Goal: Information Seeking & Learning: Learn about a topic

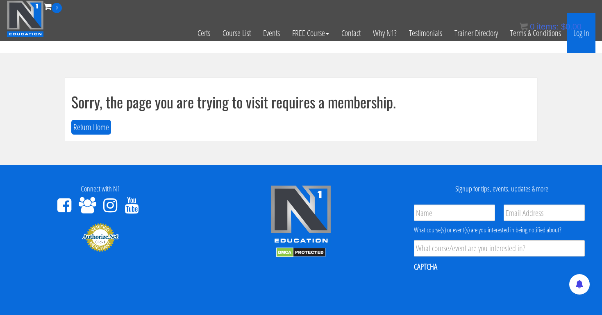
click at [579, 37] on link "Log In" at bounding box center [581, 33] width 28 height 40
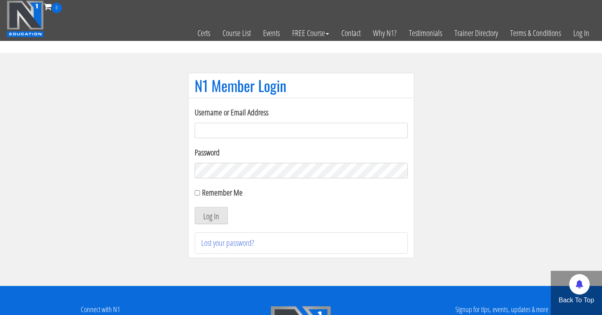
type input "[EMAIL_ADDRESS][DOMAIN_NAME]"
click at [210, 216] on button "Log In" at bounding box center [211, 215] width 33 height 17
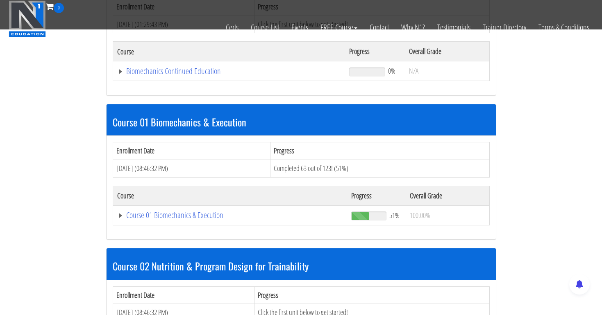
scroll to position [183, 0]
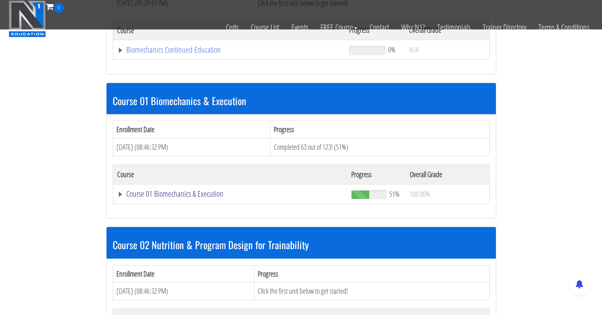
click at [202, 54] on link "Course 01 Biomechanics & Execution" at bounding box center [229, 50] width 224 height 8
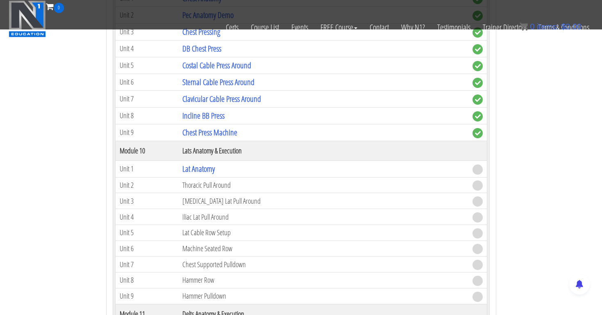
scroll to position [1486, 0]
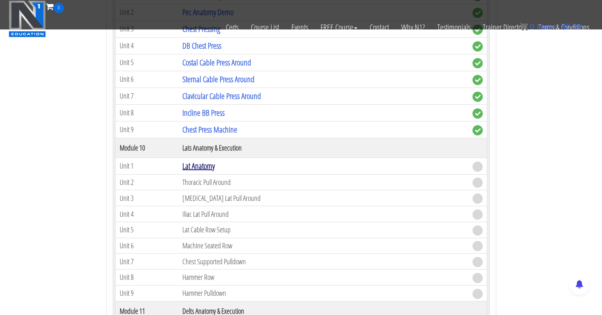
click at [212, 166] on link "Lat Anatomy" at bounding box center [198, 166] width 32 height 11
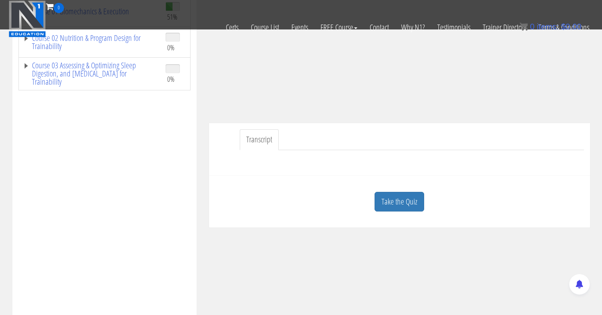
scroll to position [154, 0]
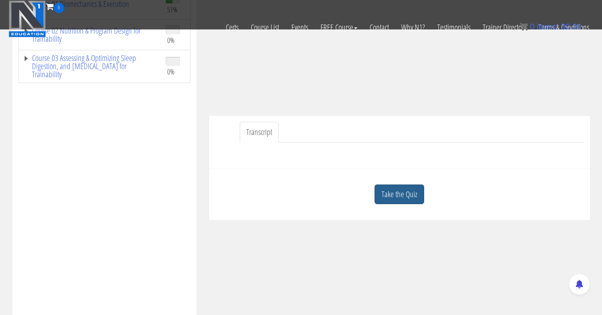
click at [396, 195] on link "Take the Quiz" at bounding box center [399, 195] width 50 height 20
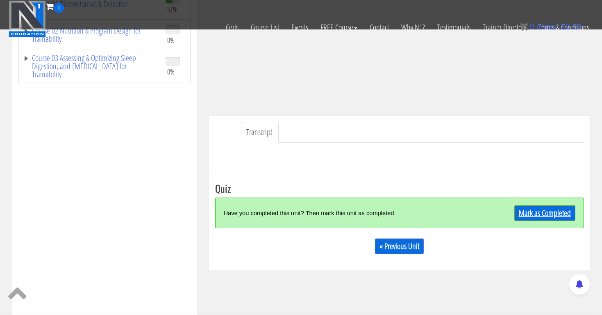
click at [533, 207] on link "Mark as Completed" at bounding box center [544, 214] width 61 height 16
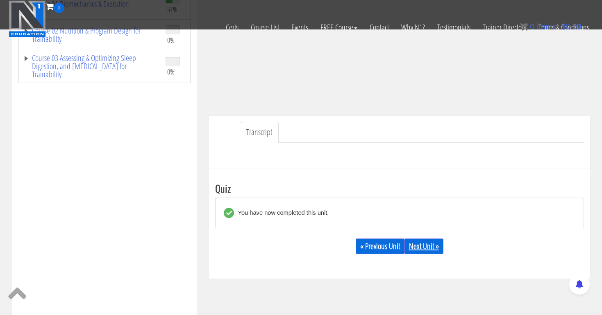
click at [432, 246] on link "Next Unit »" at bounding box center [423, 247] width 39 height 16
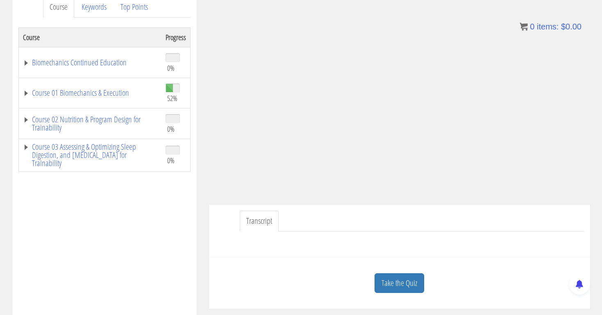
scroll to position [120, 0]
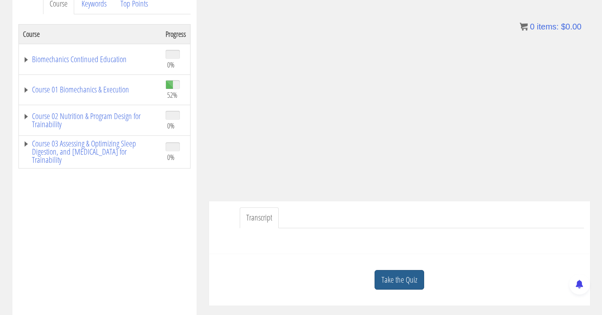
click at [397, 274] on link "Take the Quiz" at bounding box center [399, 280] width 50 height 20
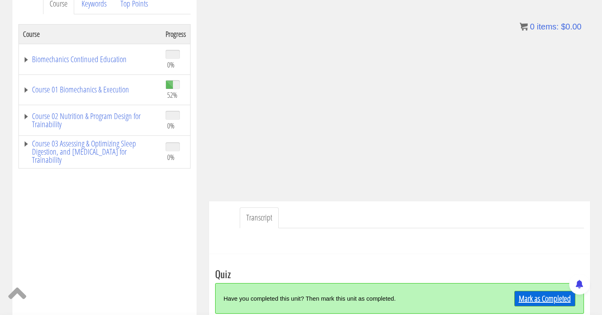
click at [532, 298] on link "Mark as Completed" at bounding box center [544, 299] width 61 height 16
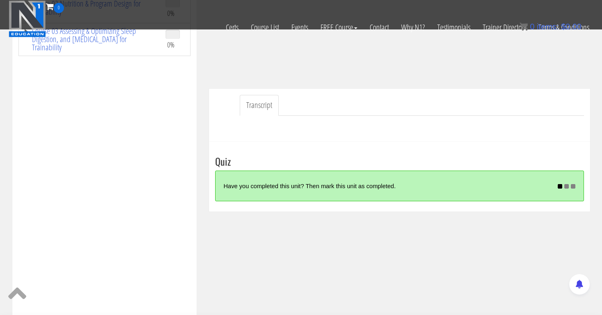
scroll to position [183, 0]
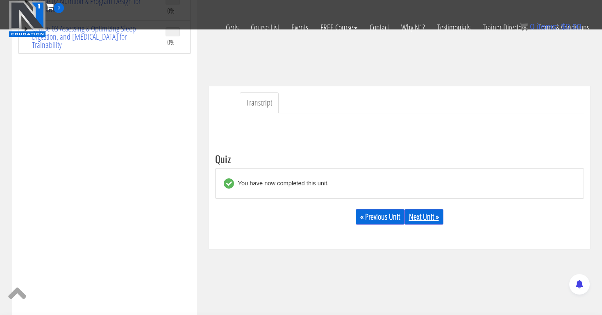
click at [427, 216] on link "Next Unit »" at bounding box center [423, 217] width 39 height 16
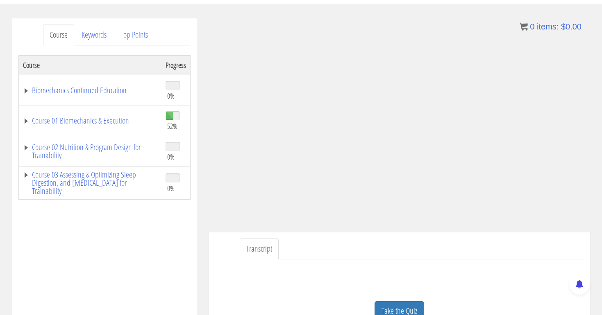
scroll to position [104, 0]
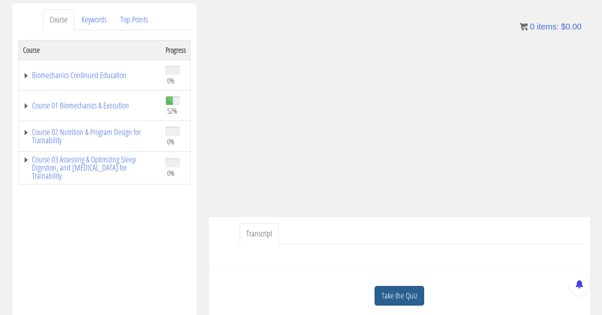
click at [386, 294] on link "Take the Quiz" at bounding box center [399, 296] width 50 height 20
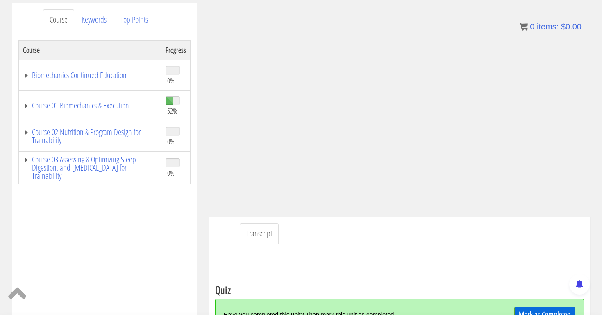
click at [527, 311] on link "Mark as Completed" at bounding box center [544, 315] width 61 height 16
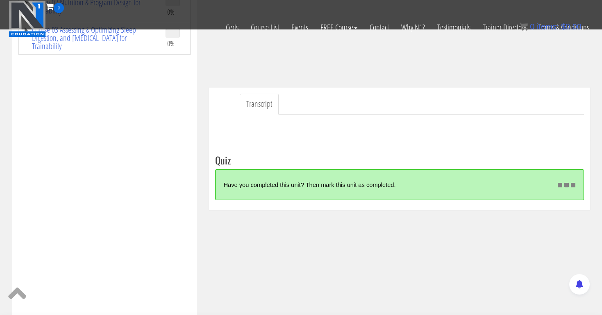
scroll to position [170, 0]
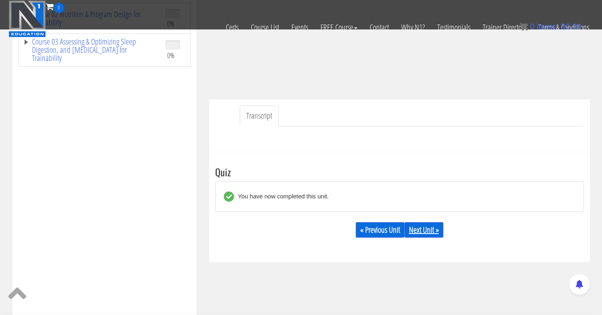
click at [431, 228] on link "Next Unit »" at bounding box center [423, 230] width 39 height 16
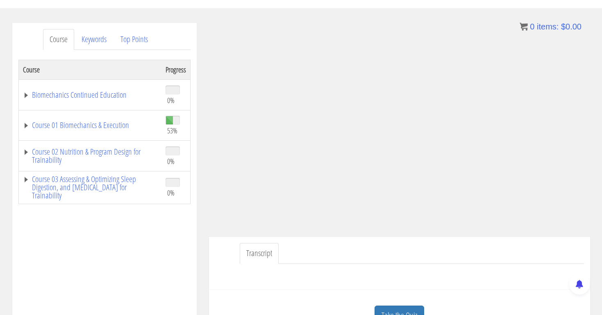
scroll to position [86, 0]
click at [98, 127] on link "Course 01 Biomechanics & Execution" at bounding box center [90, 124] width 134 height 8
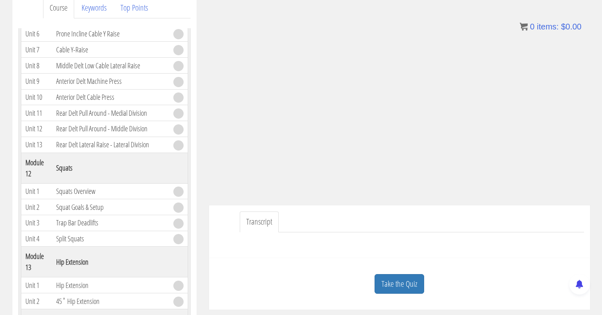
scroll to position [110, 0]
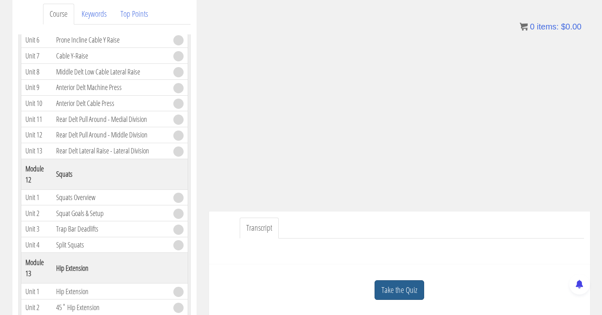
click at [391, 284] on link "Take the Quiz" at bounding box center [399, 290] width 50 height 20
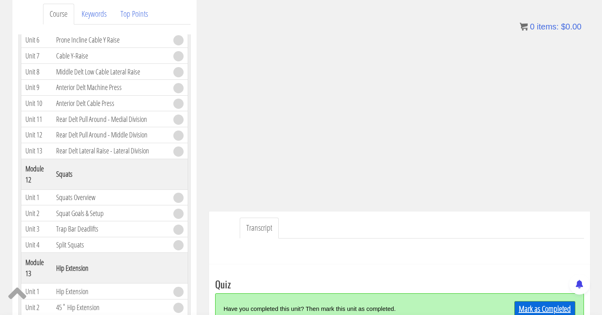
click at [534, 303] on link "Mark as Completed" at bounding box center [544, 309] width 61 height 16
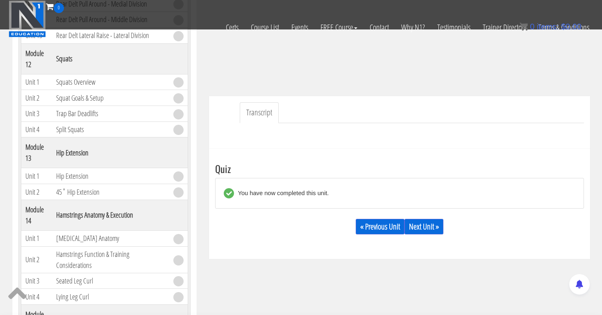
scroll to position [212, 0]
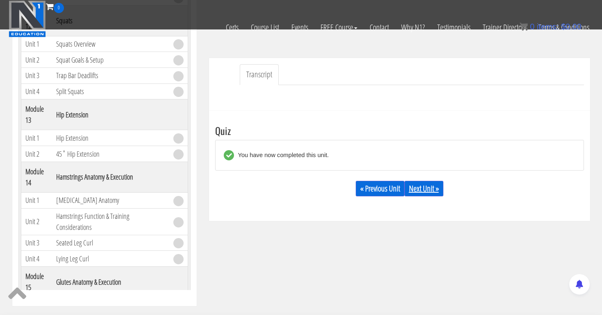
click at [436, 185] on link "Next Unit »" at bounding box center [423, 189] width 39 height 16
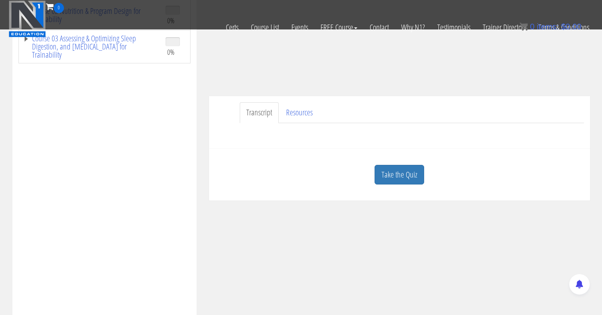
scroll to position [211, 0]
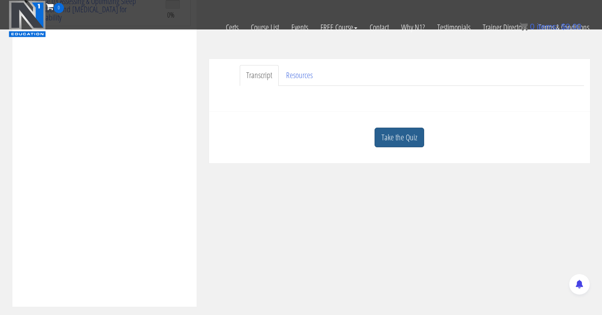
click at [393, 138] on link "Take the Quiz" at bounding box center [399, 138] width 50 height 20
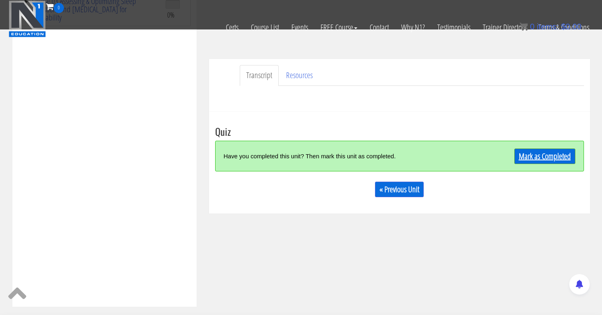
click at [543, 154] on link "Mark as Completed" at bounding box center [544, 157] width 61 height 16
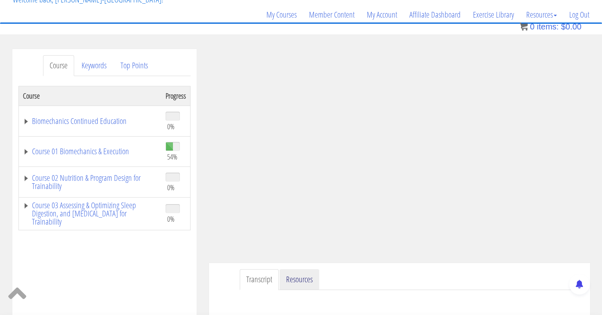
scroll to position [55, 0]
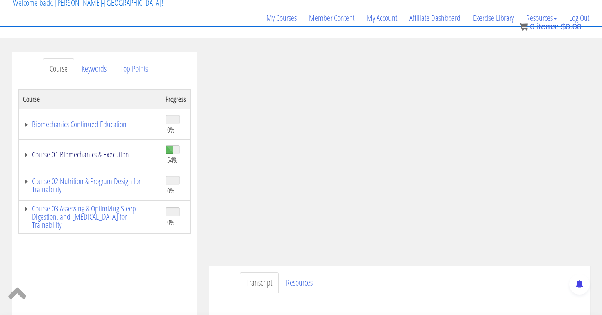
click at [120, 154] on link "Course 01 Biomechanics & Execution" at bounding box center [90, 155] width 134 height 8
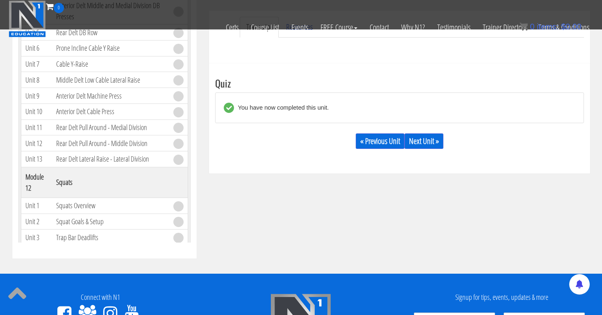
scroll to position [272, 0]
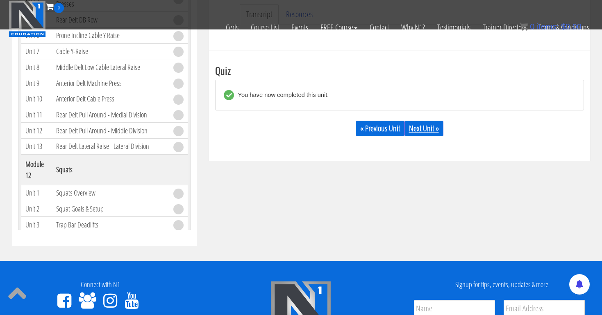
click at [423, 126] on link "Next Unit »" at bounding box center [423, 129] width 39 height 16
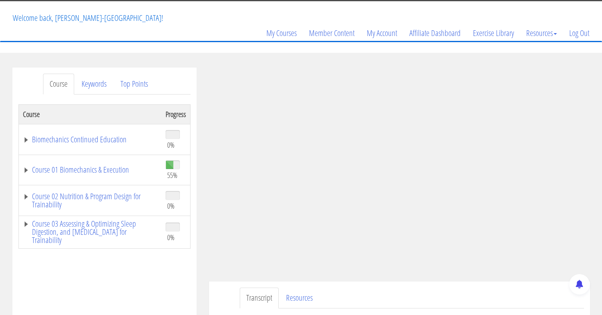
scroll to position [62, 0]
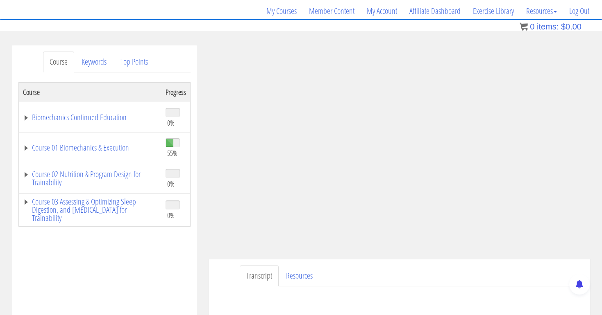
click at [129, 153] on td "Course 01 Biomechanics & Execution" at bounding box center [89, 148] width 143 height 31
click at [129, 149] on link "Course 01 Biomechanics & Execution" at bounding box center [90, 148] width 134 height 8
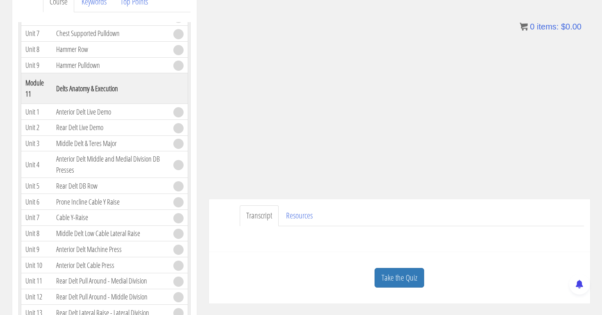
scroll to position [143, 0]
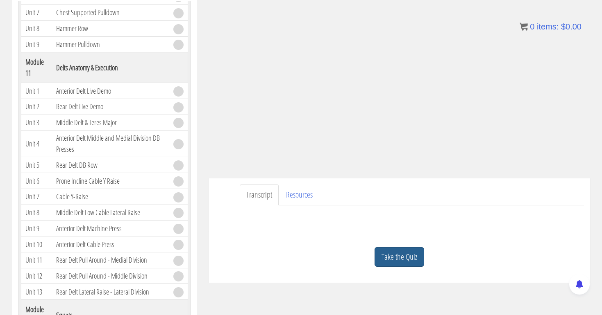
click at [402, 258] on link "Take the Quiz" at bounding box center [399, 257] width 50 height 20
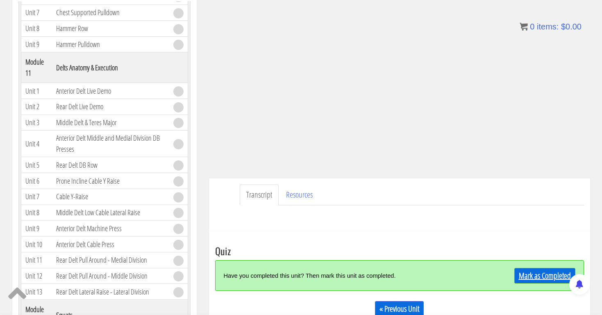
click at [548, 276] on link "Mark as Completed" at bounding box center [544, 276] width 61 height 16
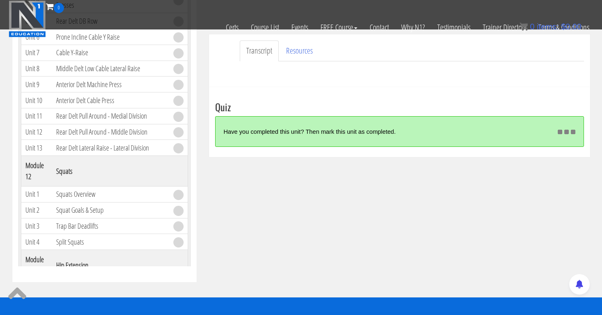
scroll to position [265, 0]
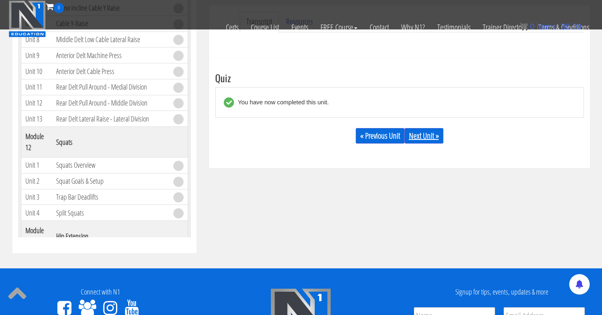
click at [426, 139] on link "Next Unit »" at bounding box center [423, 136] width 39 height 16
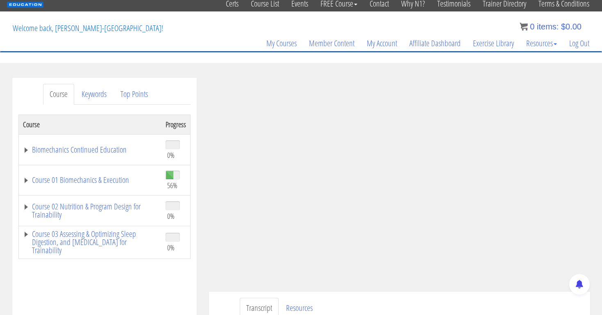
scroll to position [64, 0]
